Goal: Task Accomplishment & Management: Use online tool/utility

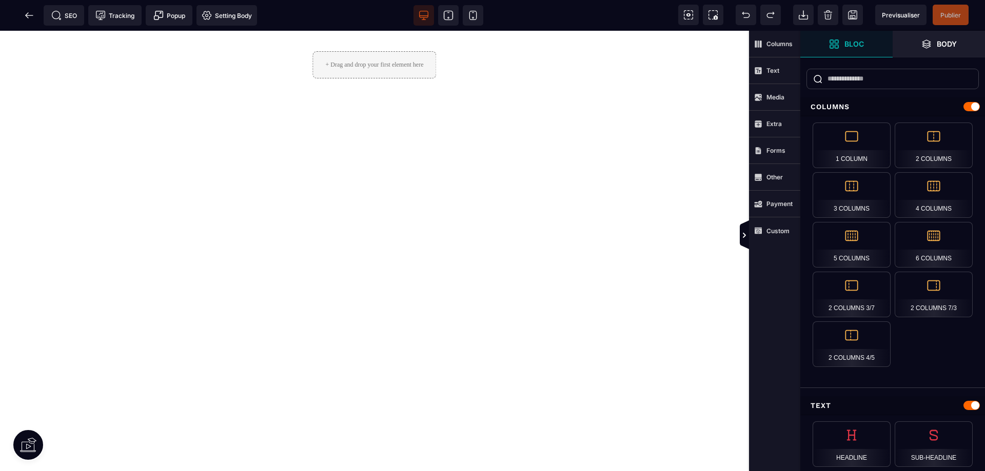
click at [36, 14] on span at bounding box center [29, 15] width 21 height 21
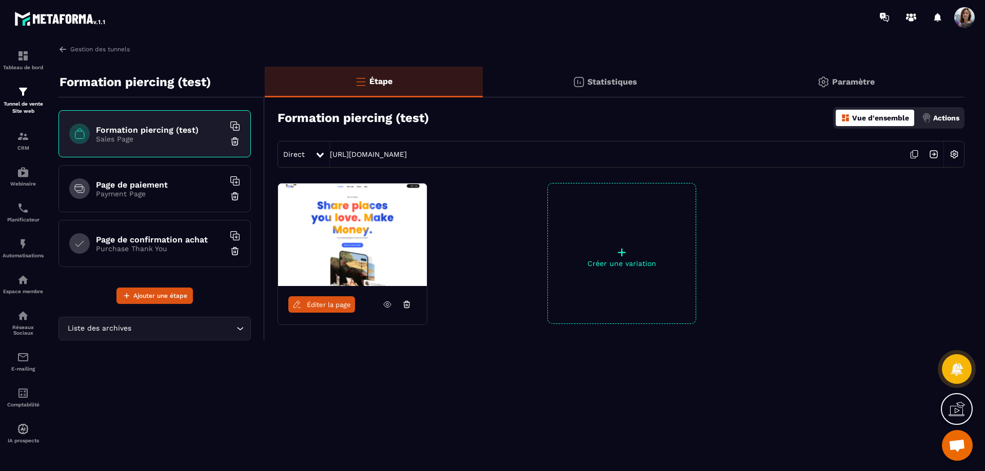
click at [246, 330] on div "Liste des archives Loading..." at bounding box center [154, 329] width 192 height 24
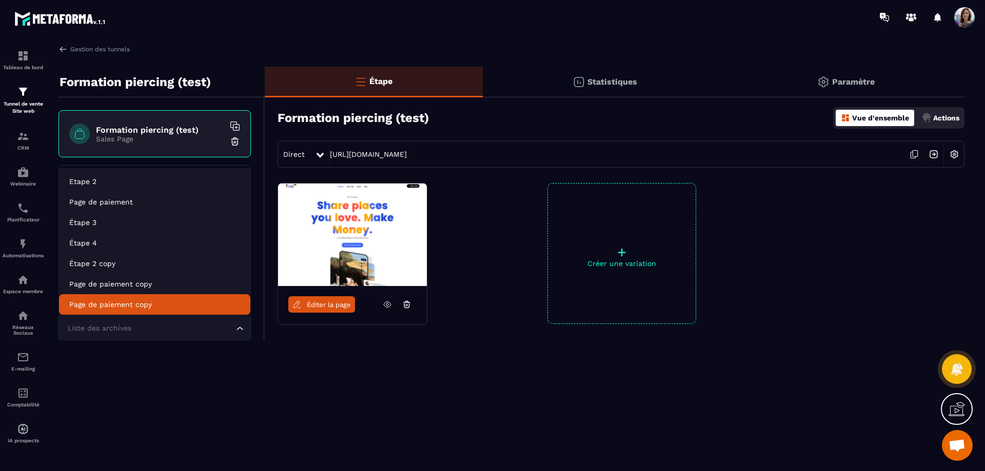
click at [448, 382] on div "Étape Statistiques Paramètre Formation piercing (test) Vue d'ensemble Actions D…" at bounding box center [615, 231] width 700 height 329
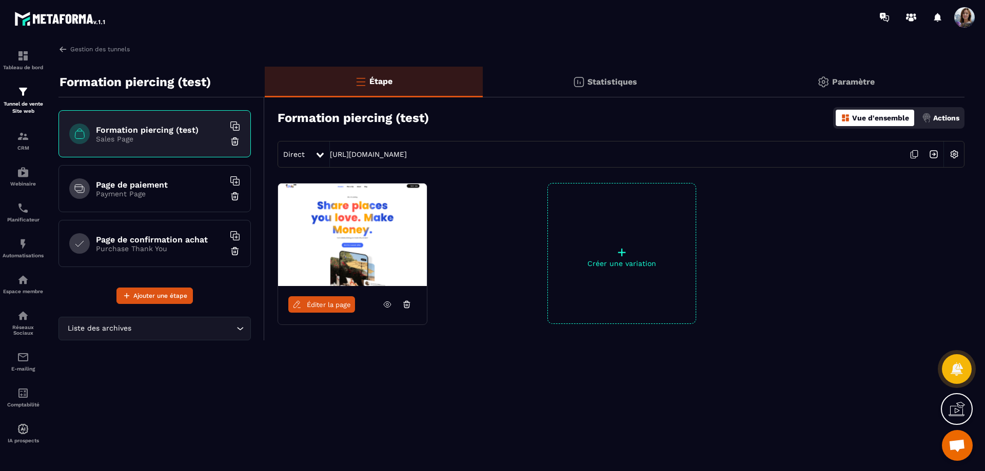
click at [964, 449] on span "Ouvrir le chat" at bounding box center [956, 447] width 17 height 14
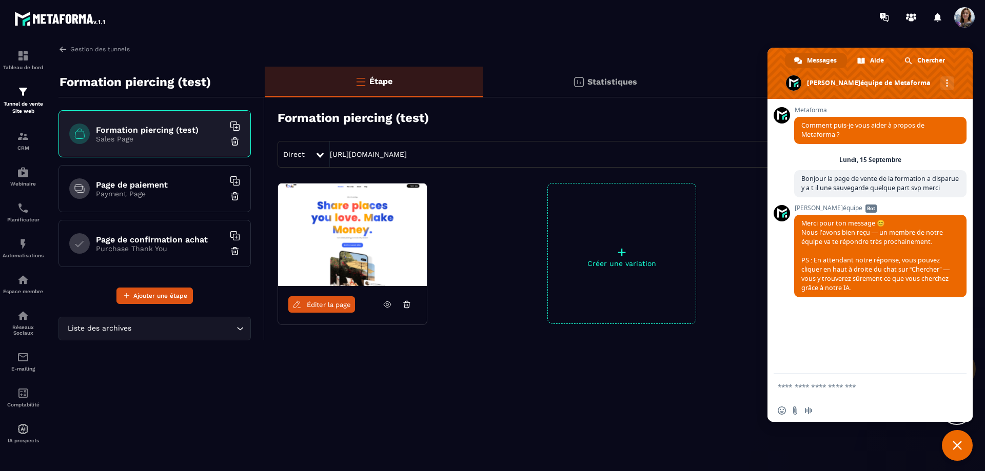
click at [642, 411] on div "Gestion des tunnels Formation piercing (test) Formation piercing (test) Sales P…" at bounding box center [511, 256] width 926 height 423
click at [835, 382] on form at bounding box center [859, 388] width 162 height 28
click at [833, 388] on textarea "Entrez votre message..." at bounding box center [859, 387] width 162 height 9
click at [809, 395] on textarea "**********" at bounding box center [859, 390] width 162 height 18
type textarea "**********"
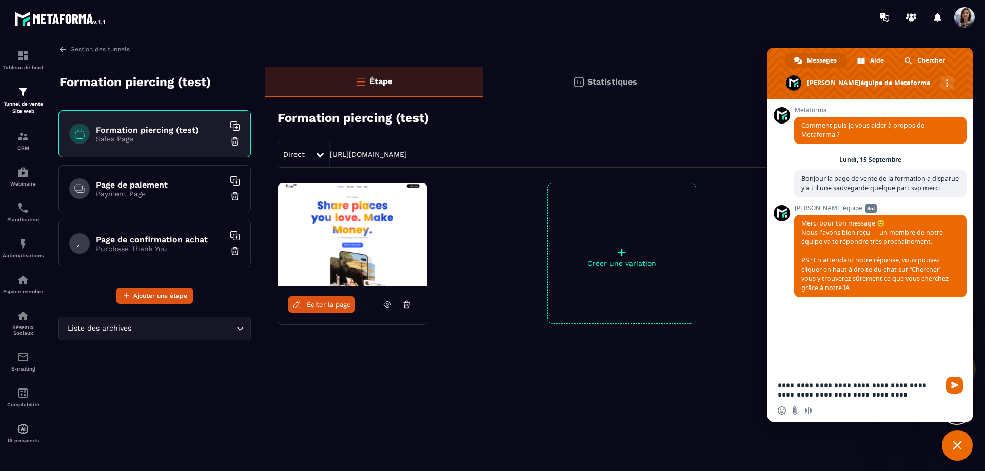
click at [952, 386] on span "Envoyer" at bounding box center [955, 386] width 8 height 8
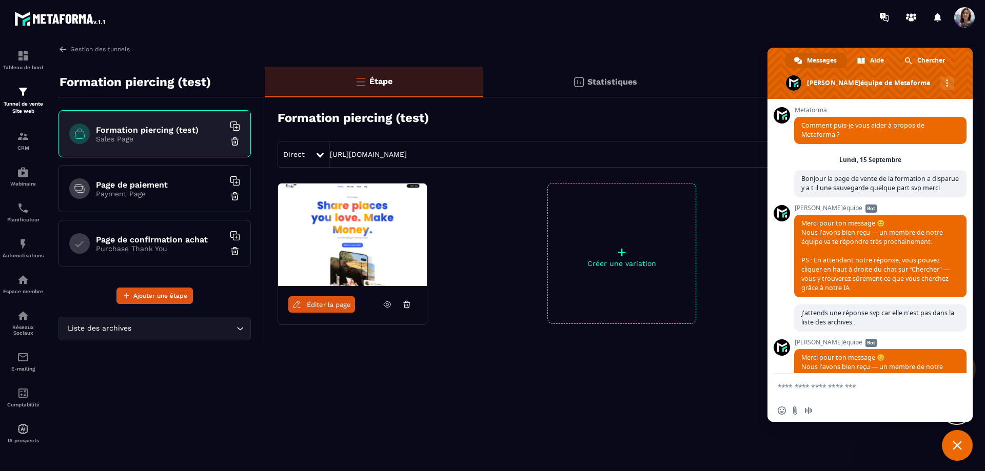
scroll to position [79, 0]
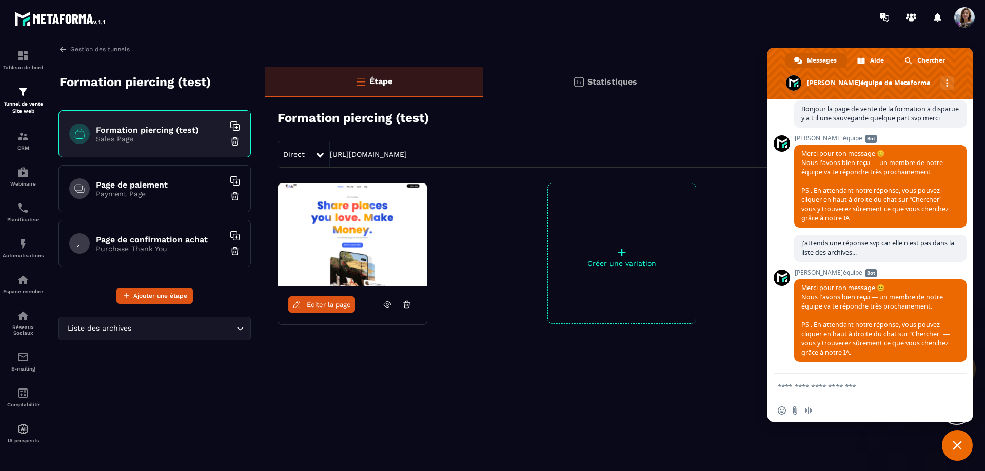
click at [238, 325] on icon "Search for option" at bounding box center [240, 329] width 10 height 10
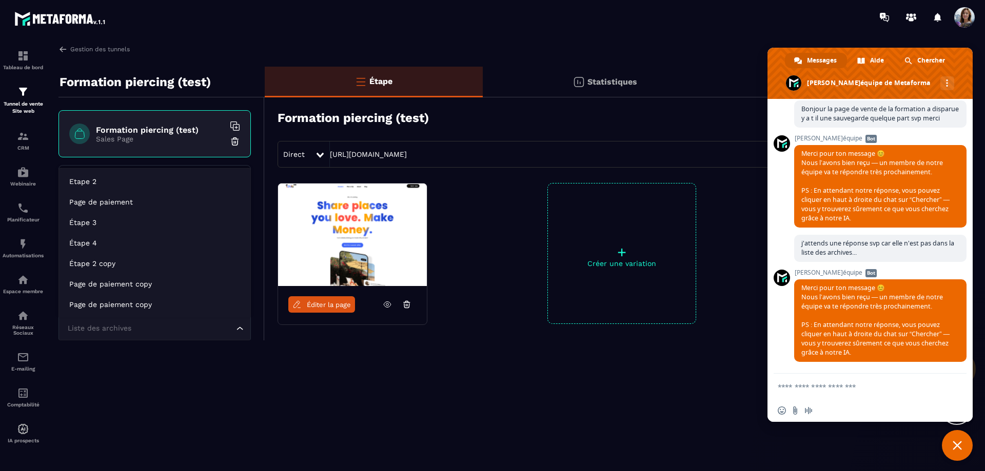
click at [448, 375] on div "Éditer la page + Créer une variation" at bounding box center [615, 279] width 700 height 192
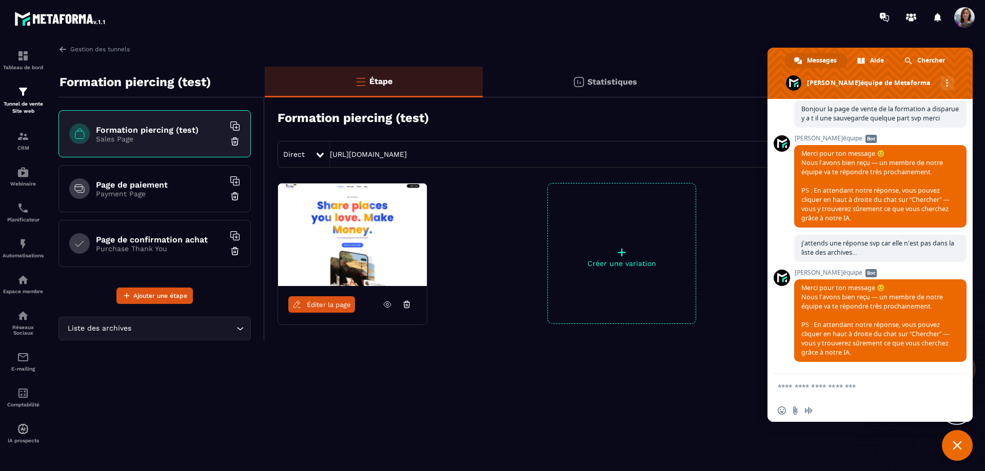
click at [968, 450] on span "Fermer le chat" at bounding box center [957, 445] width 31 height 31
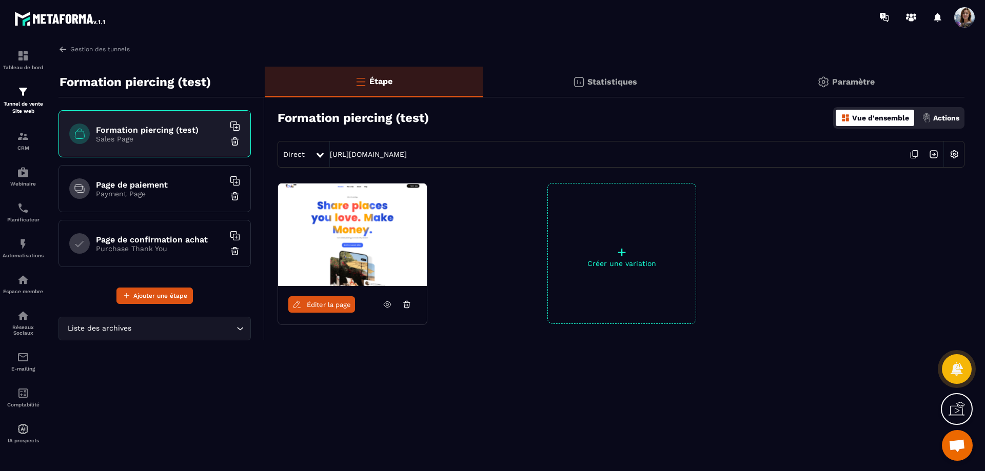
click at [908, 16] on icon at bounding box center [907, 17] width 3 height 3
click at [955, 443] on span "Ouvrir le chat" at bounding box center [956, 447] width 17 height 14
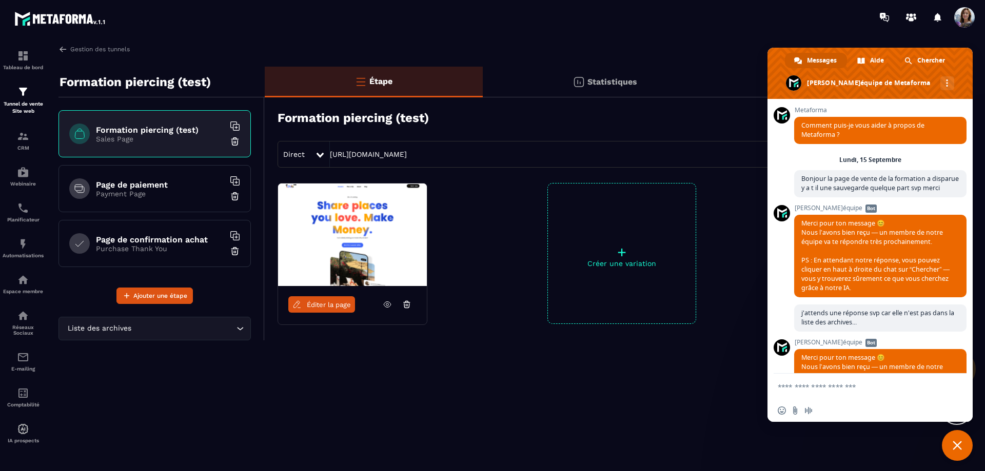
scroll to position [79, 0]
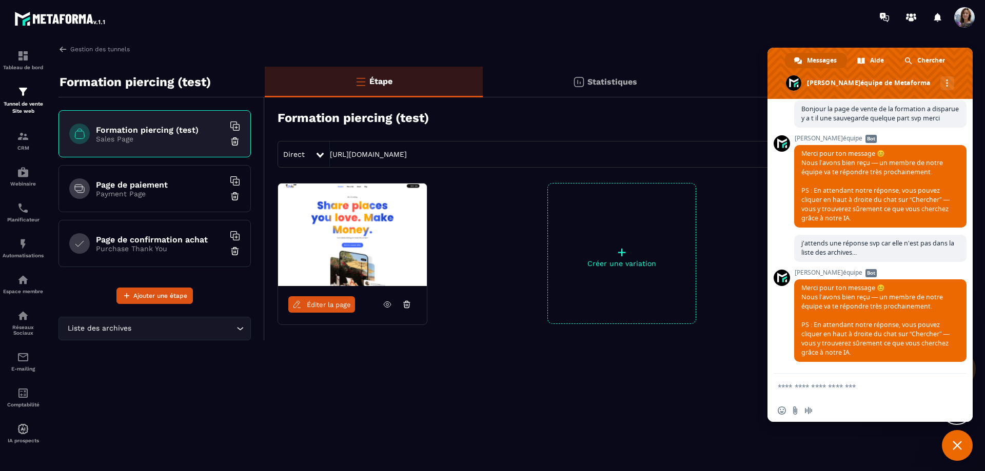
click at [685, 369] on div "Éditer la page + Créer une variation" at bounding box center [615, 279] width 700 height 192
click at [745, 35] on section "Tableau de bord Tunnel de vente Site web CRM Webinaire Planificateur Automatisa…" at bounding box center [492, 255] width 985 height 443
click at [961, 451] on span "Fermer le chat" at bounding box center [957, 445] width 31 height 31
